Goal: Find specific page/section: Find specific page/section

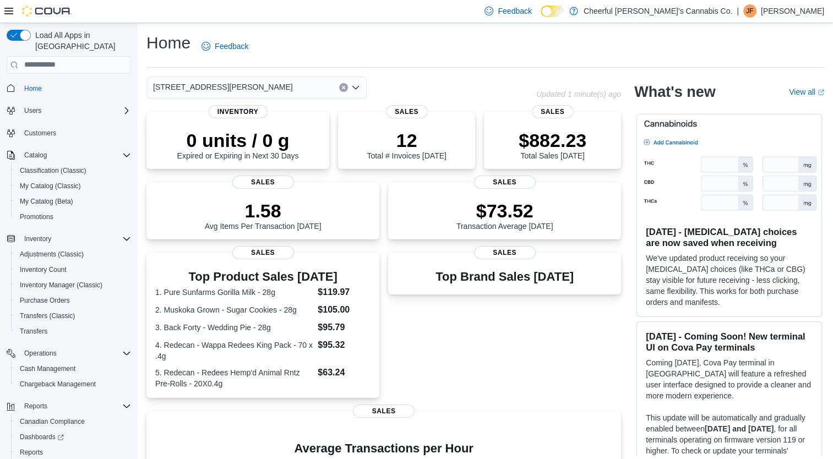
click at [302, 79] on div "[STREET_ADDRESS][PERSON_NAME]" at bounding box center [256, 87] width 220 height 22
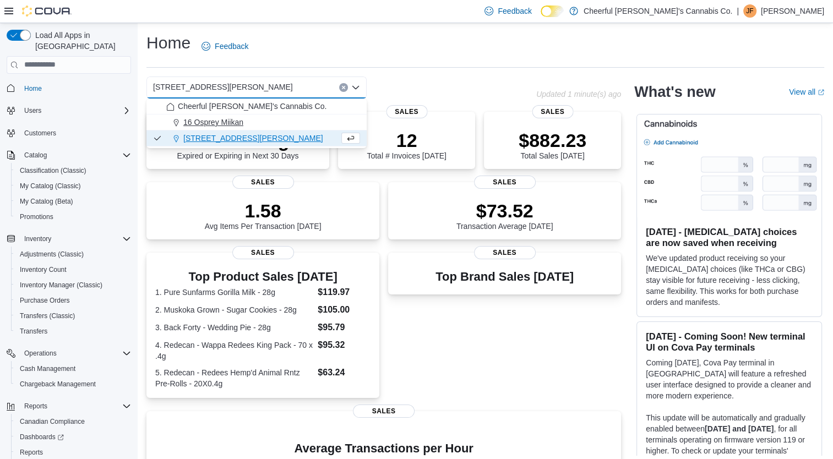
click at [297, 126] on div "16 Osprey Miikan" at bounding box center [263, 122] width 194 height 11
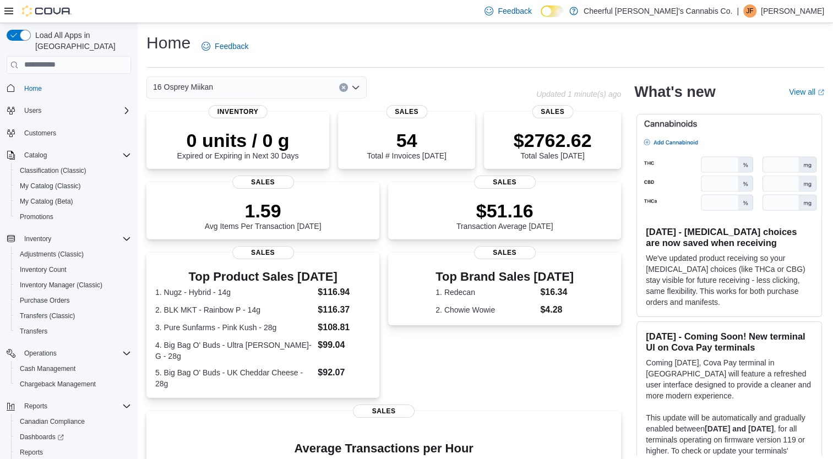
click at [306, 93] on div "16 Osprey Miikan" at bounding box center [256, 87] width 220 height 22
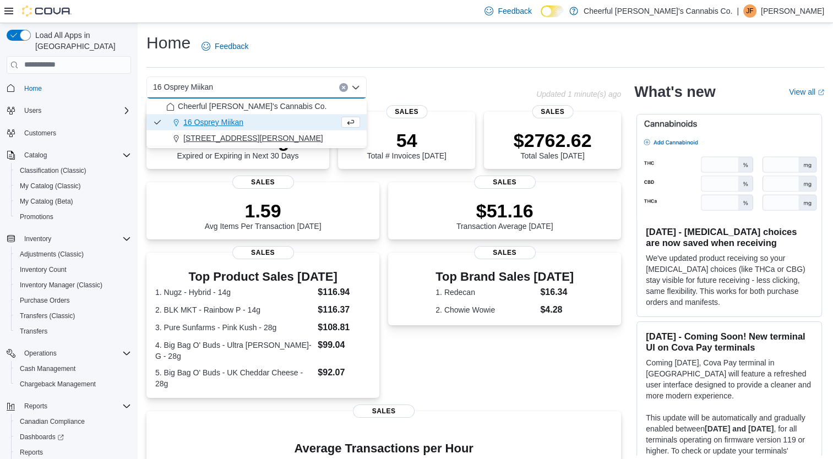
click at [305, 141] on div "35 Beaucage Park" at bounding box center [263, 138] width 194 height 11
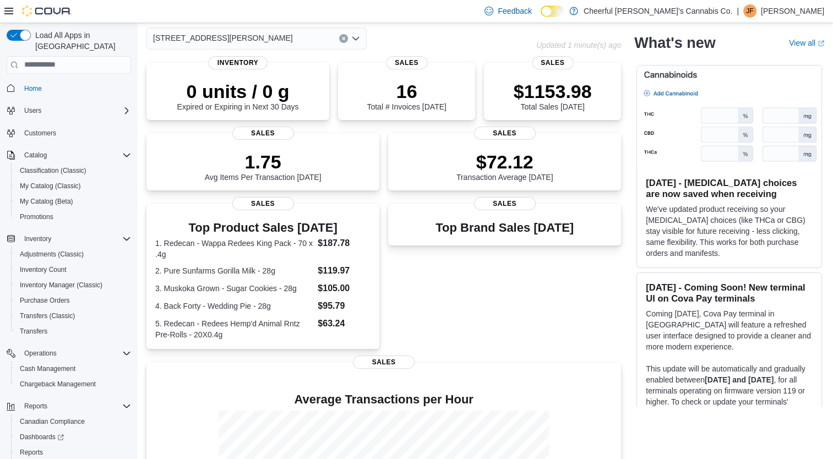
scroll to position [19, 0]
